Goal: Check status

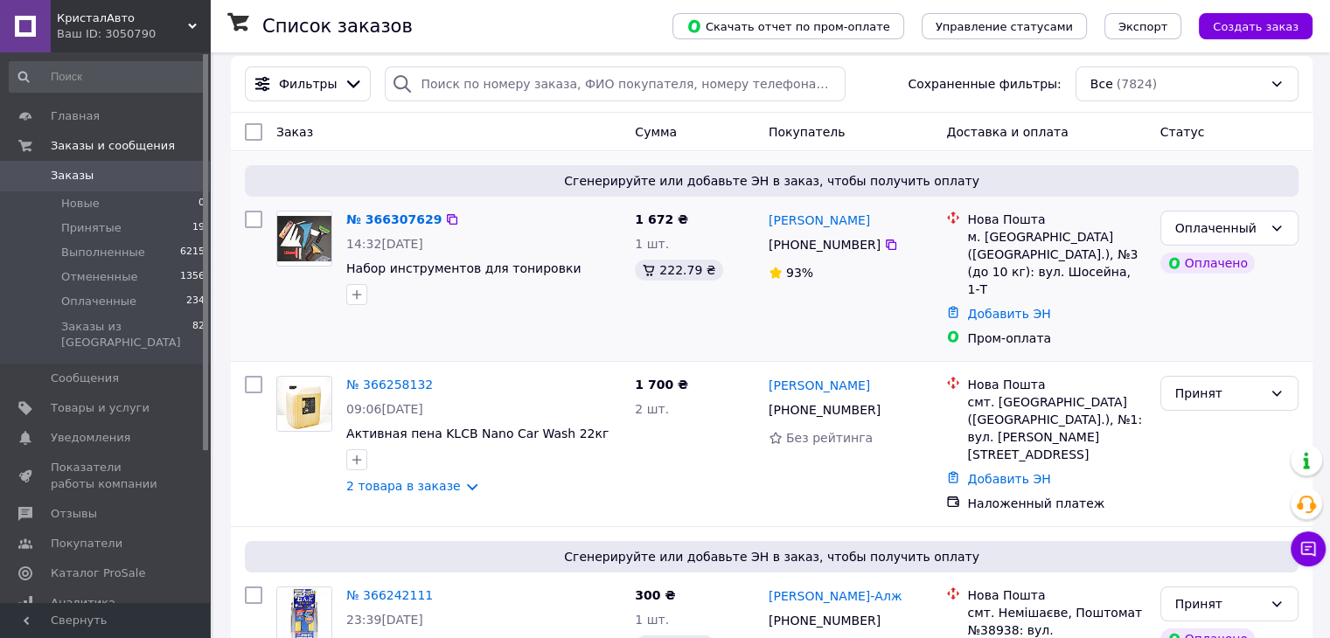
scroll to position [73, 0]
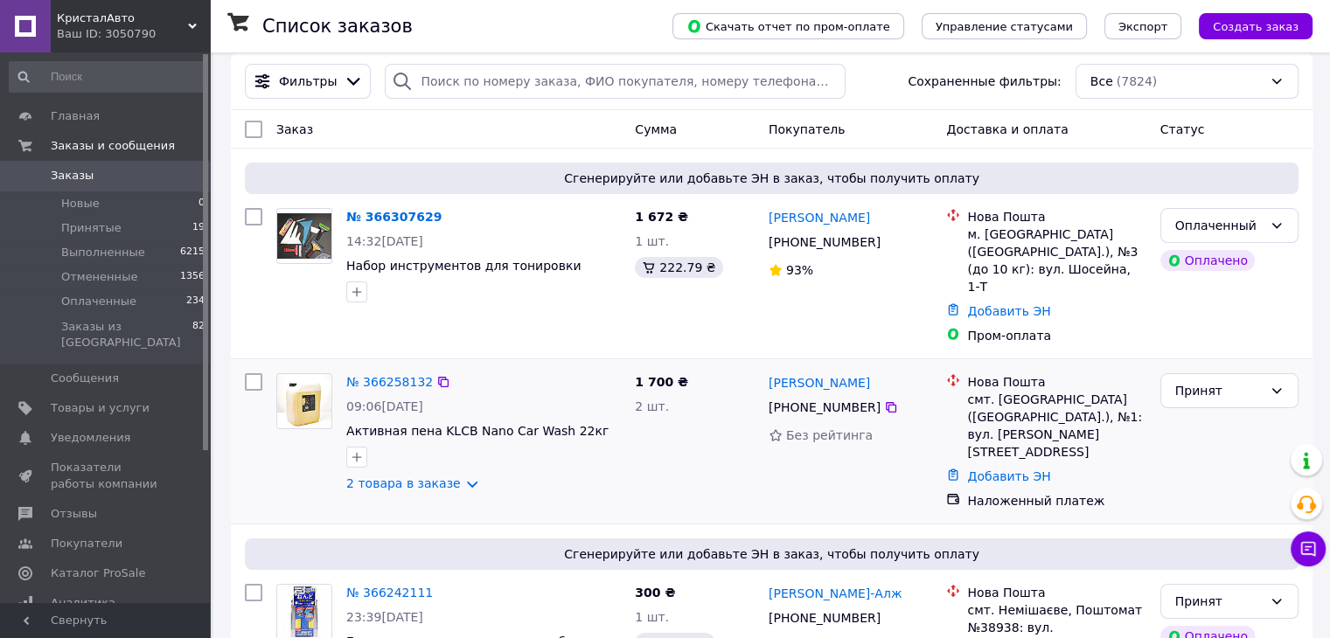
drag, startPoint x: 437, startPoint y: 459, endPoint x: 486, endPoint y: 422, distance: 61.2
click at [437, 476] on link "2 товара в заказе" at bounding box center [403, 483] width 115 height 14
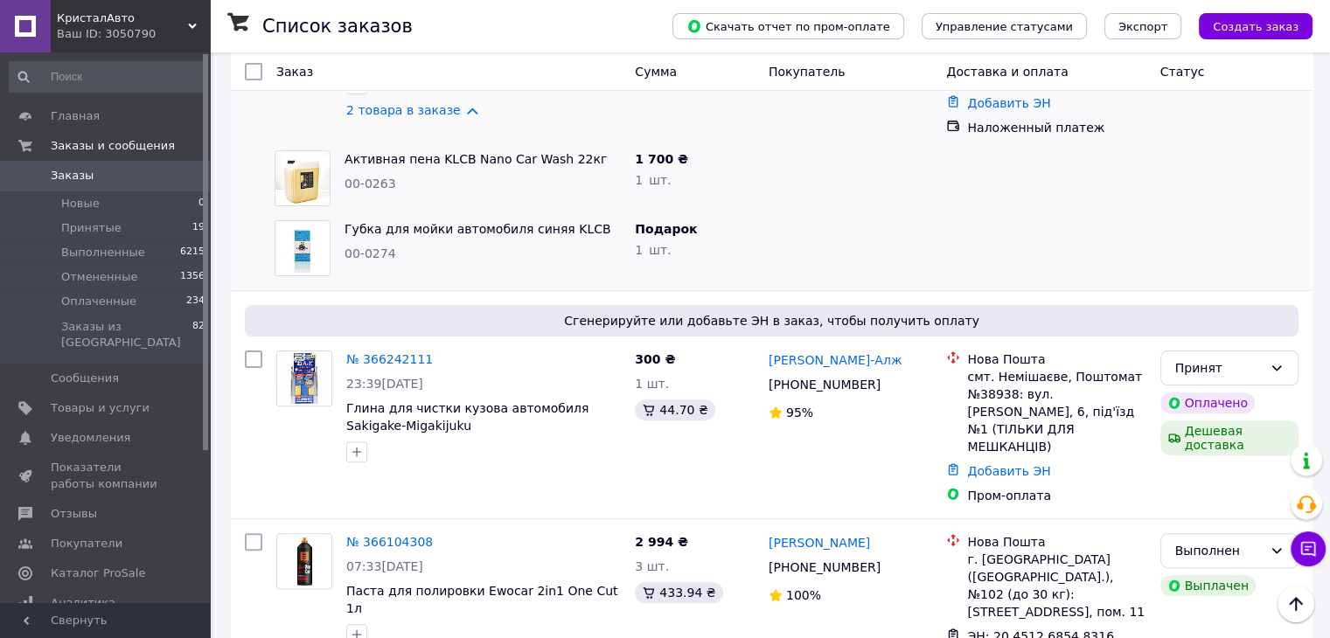
scroll to position [447, 0]
click at [637, 8] on div "Список заказов" at bounding box center [449, 26] width 375 height 52
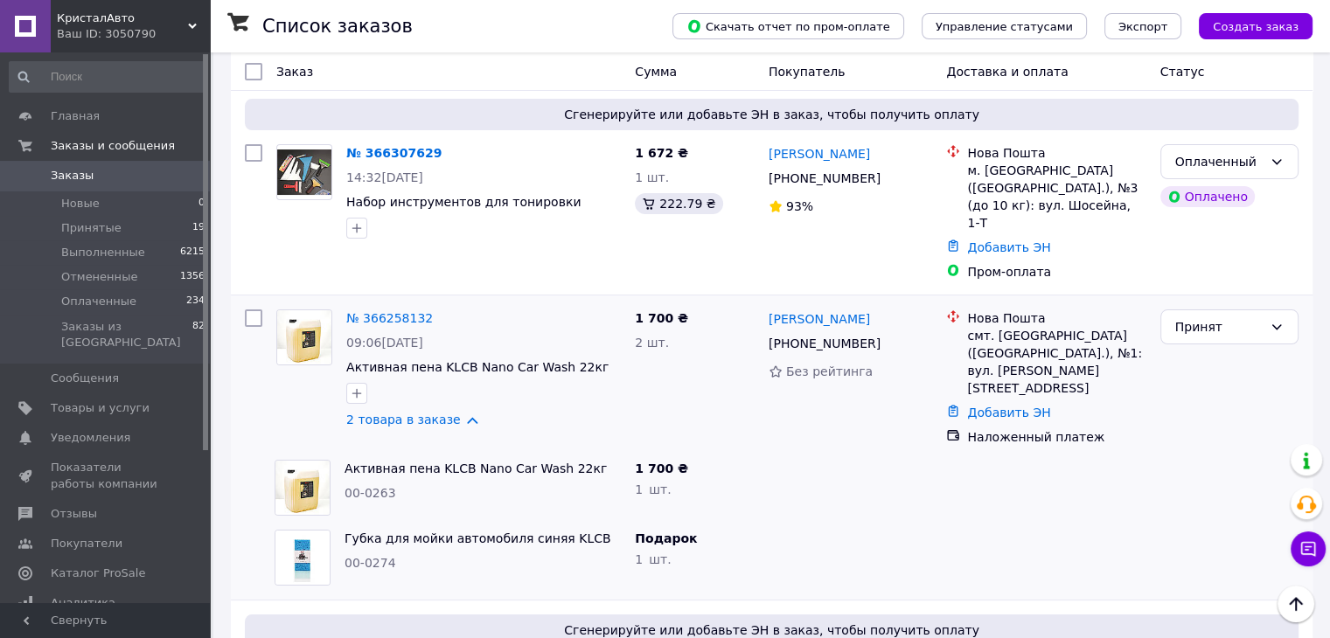
scroll to position [136, 0]
click at [1204, 152] on div "Оплаченный" at bounding box center [1218, 161] width 87 height 19
click at [1206, 190] on li "Принят" at bounding box center [1228, 185] width 136 height 31
click at [822, 310] on link "[PERSON_NAME]" at bounding box center [818, 318] width 101 height 17
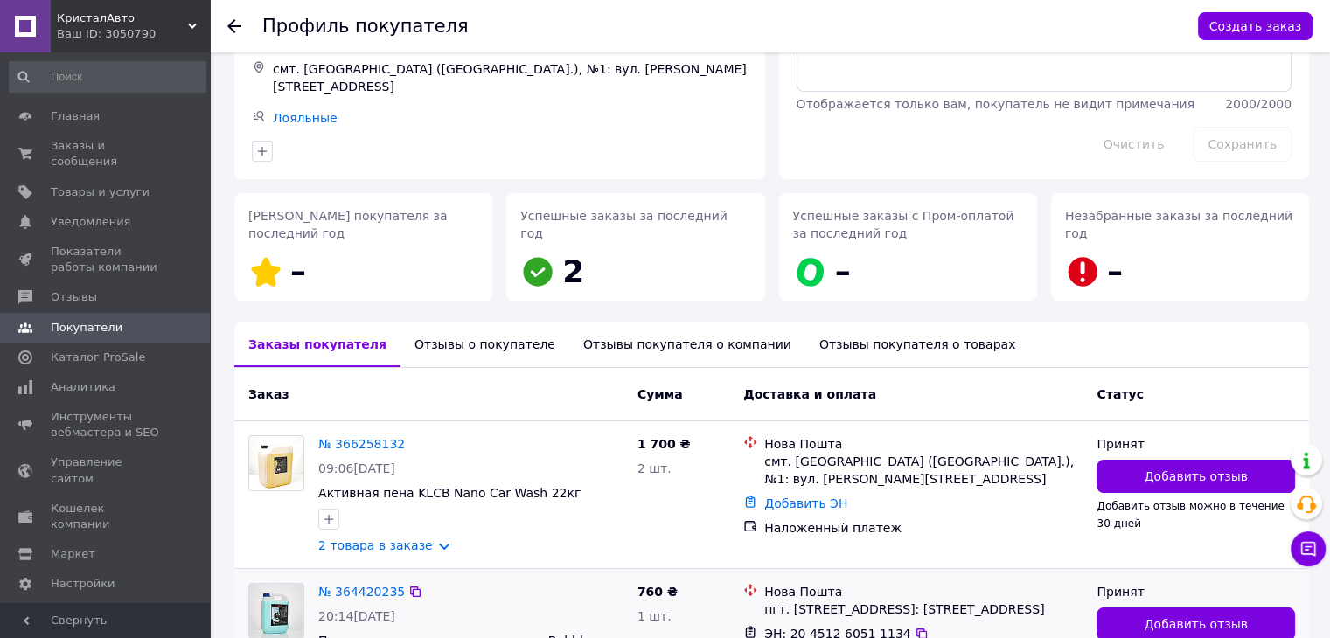
scroll to position [125, 0]
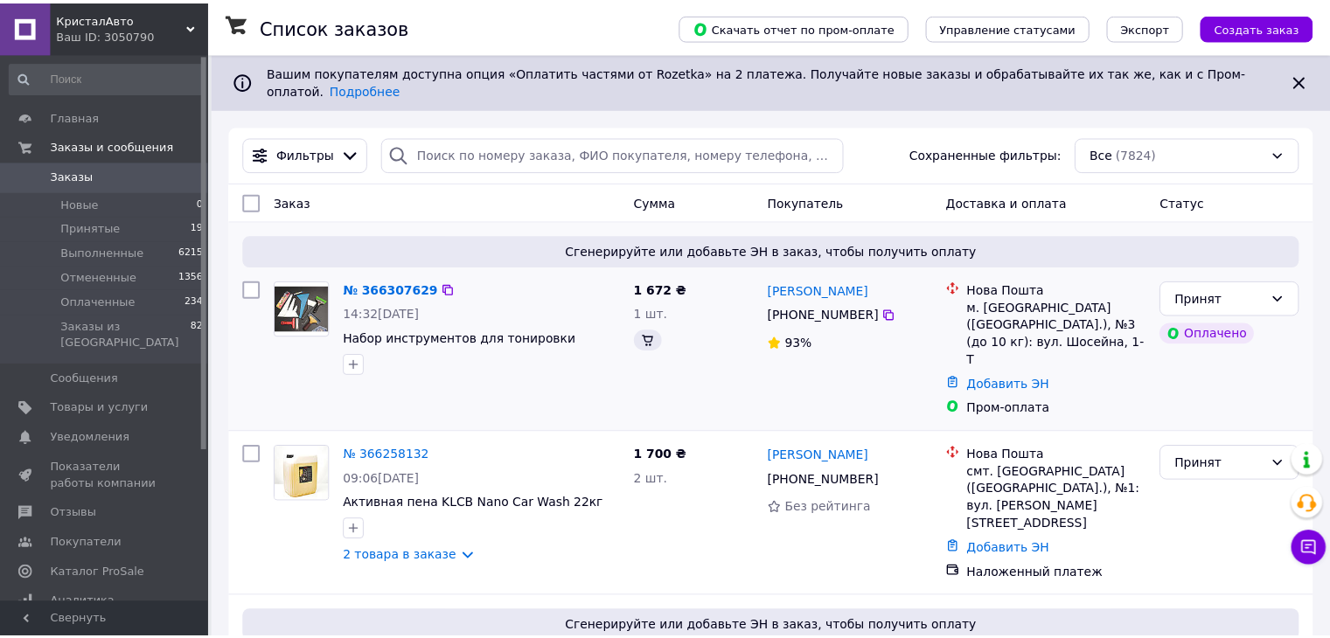
scroll to position [233, 0]
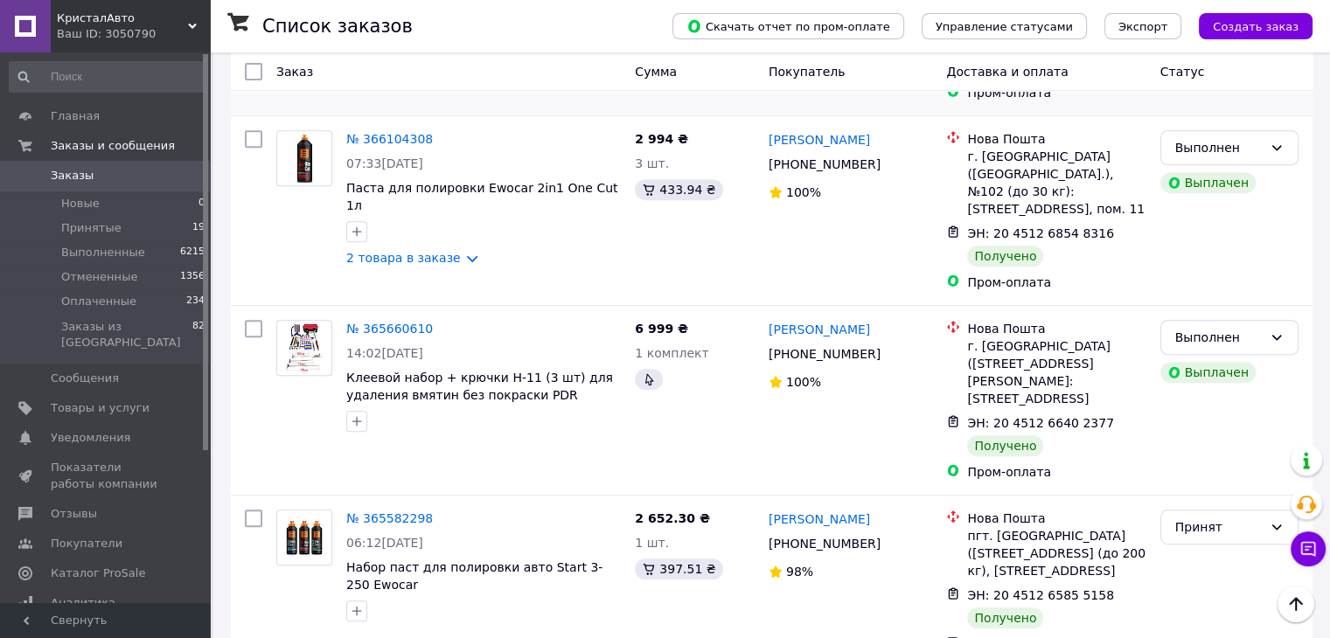
scroll to position [712, 0]
